Goal: Task Accomplishment & Management: Manage account settings

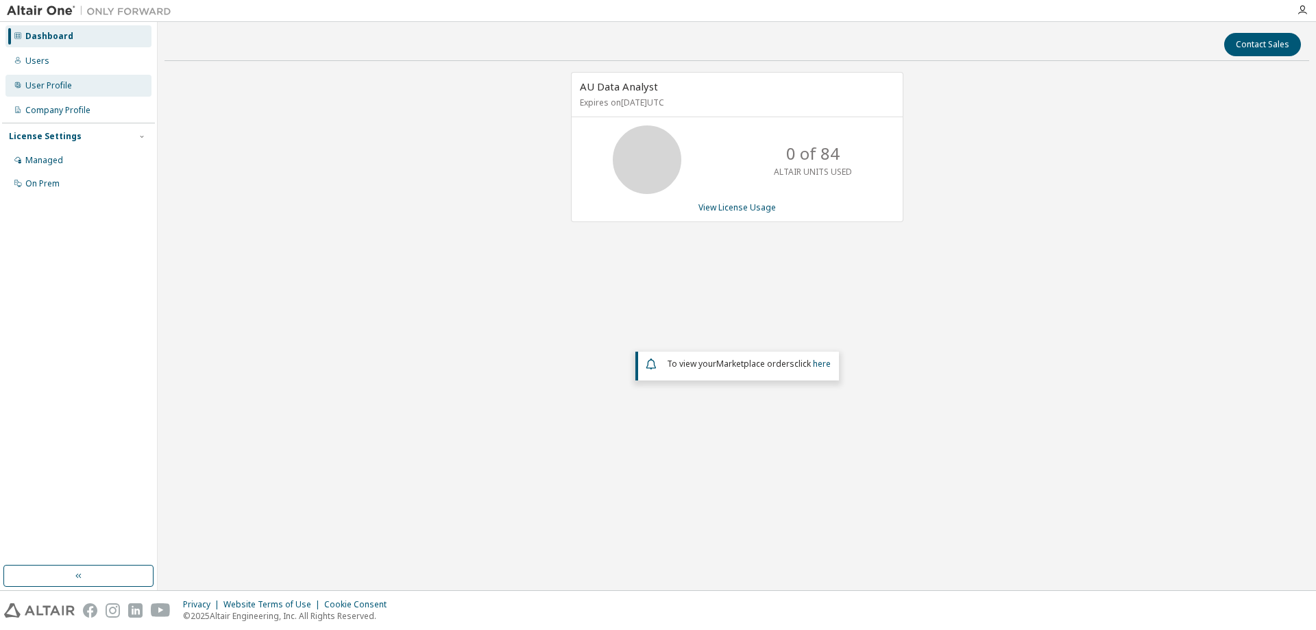
click at [66, 88] on div "User Profile" at bounding box center [48, 85] width 47 height 11
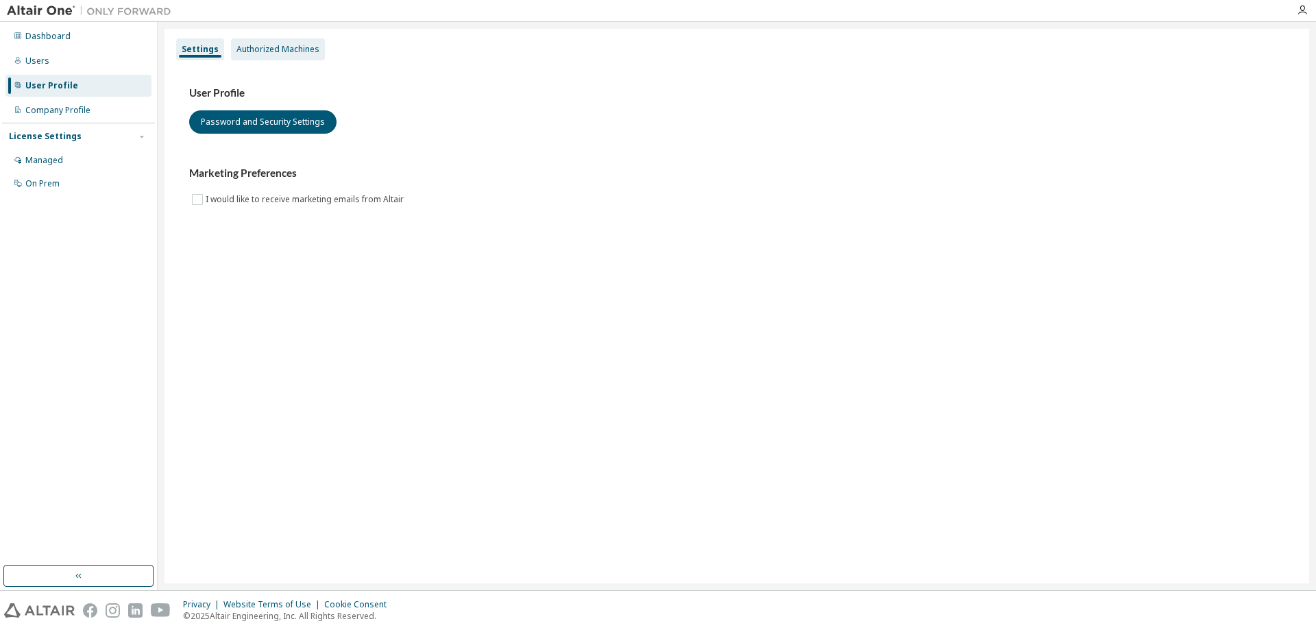
click at [255, 49] on div "Authorized Machines" at bounding box center [278, 49] width 83 height 11
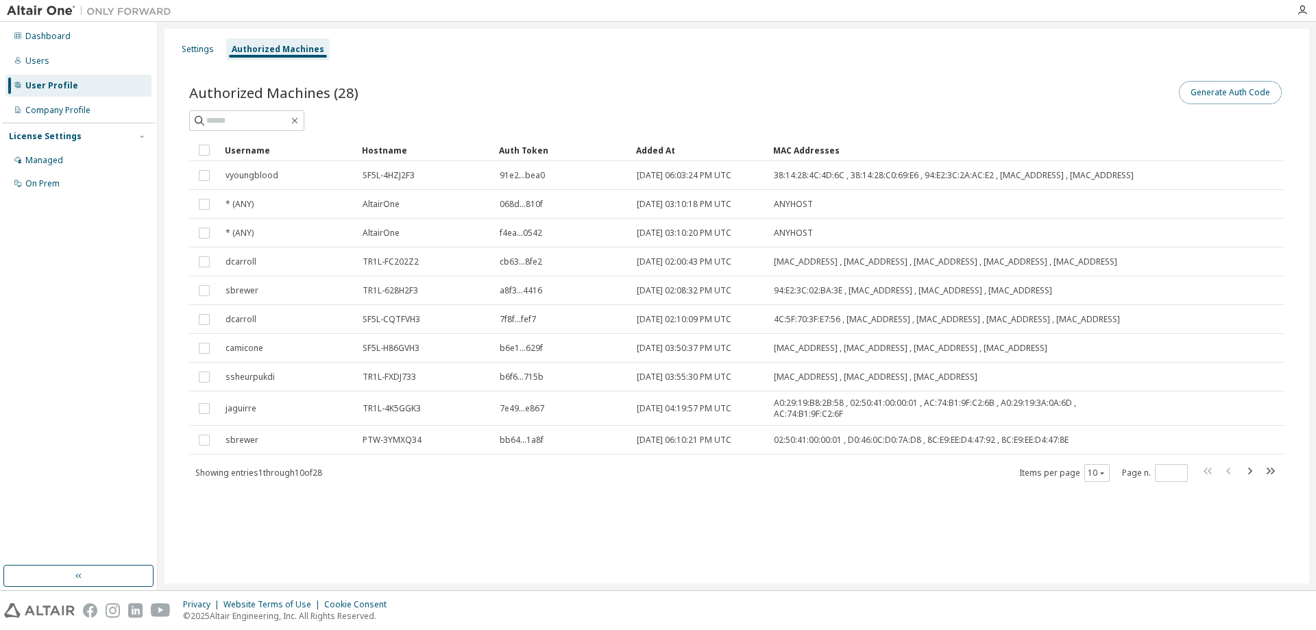
click at [1222, 90] on button "Generate Auth Code" at bounding box center [1230, 92] width 103 height 23
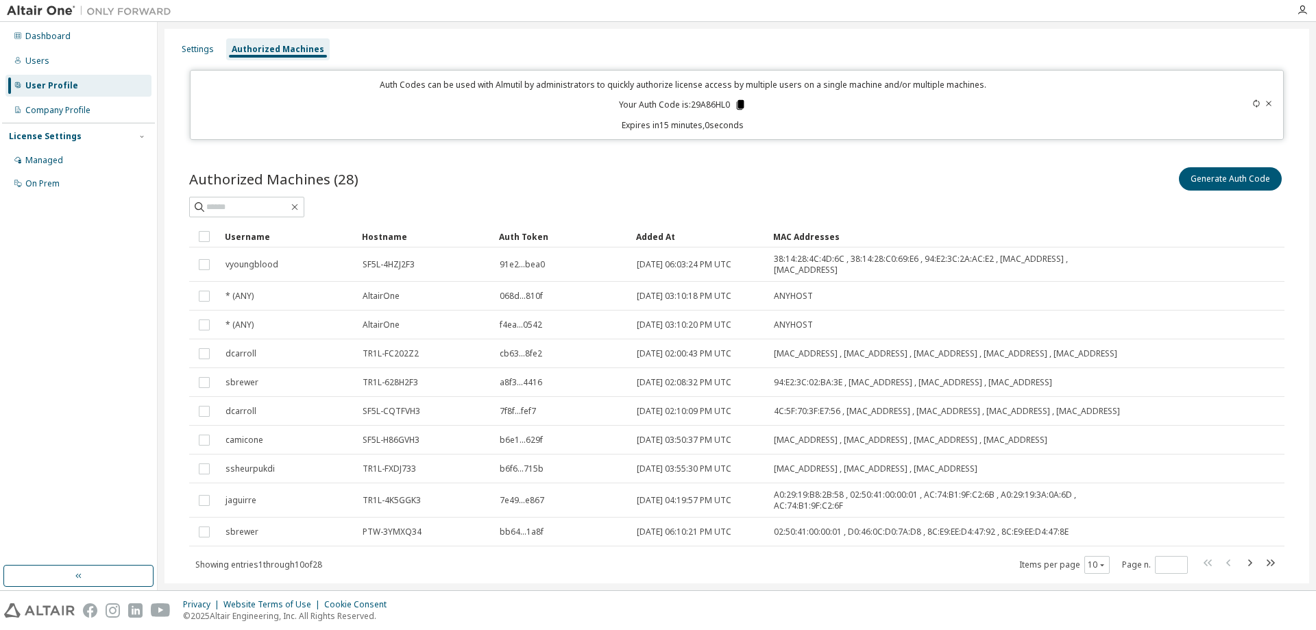
click at [742, 100] on icon at bounding box center [740, 105] width 12 height 12
